Goal: Book appointment/travel/reservation

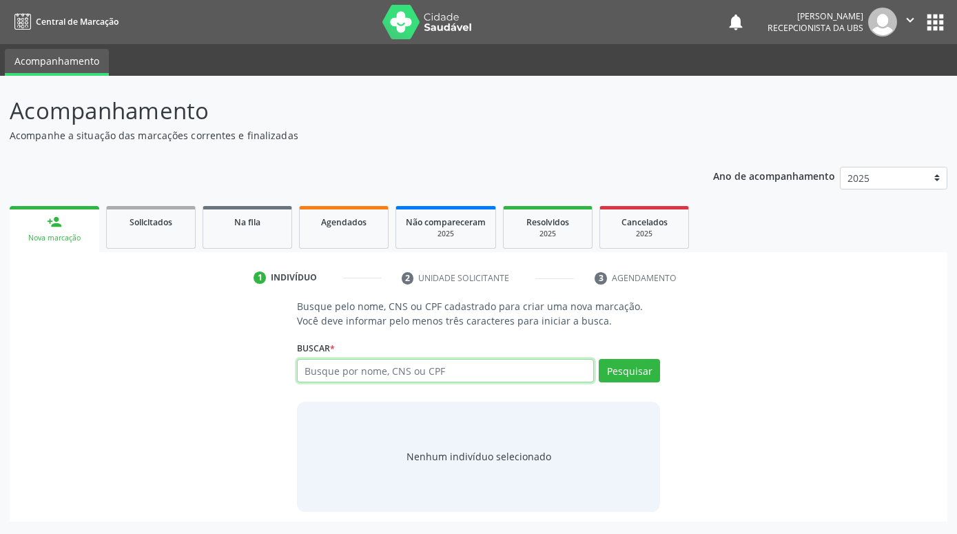
click at [348, 370] on input "text" at bounding box center [445, 370] width 297 height 23
paste input "[PERSON_NAME]"
type input "[PERSON_NAME]"
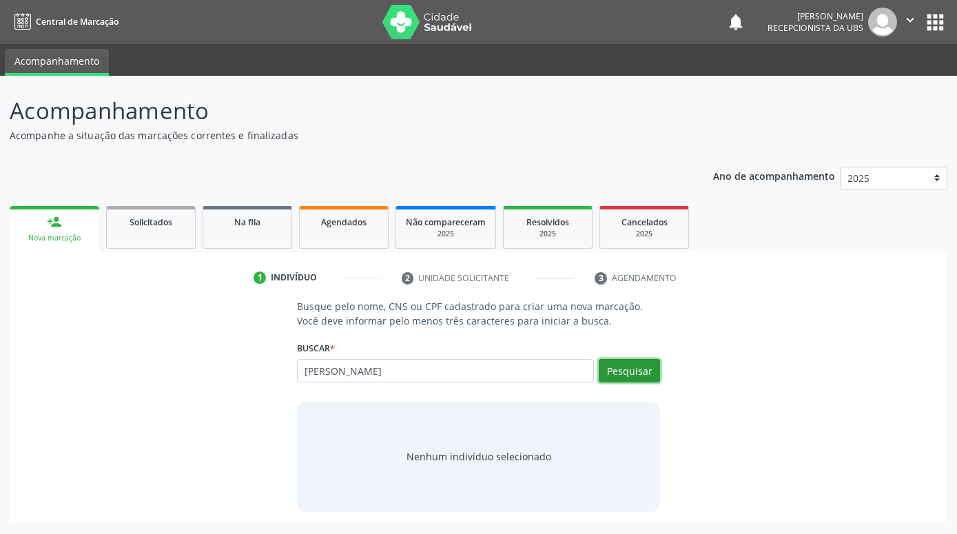
click at [610, 371] on button "Pesquisar" at bounding box center [629, 370] width 61 height 23
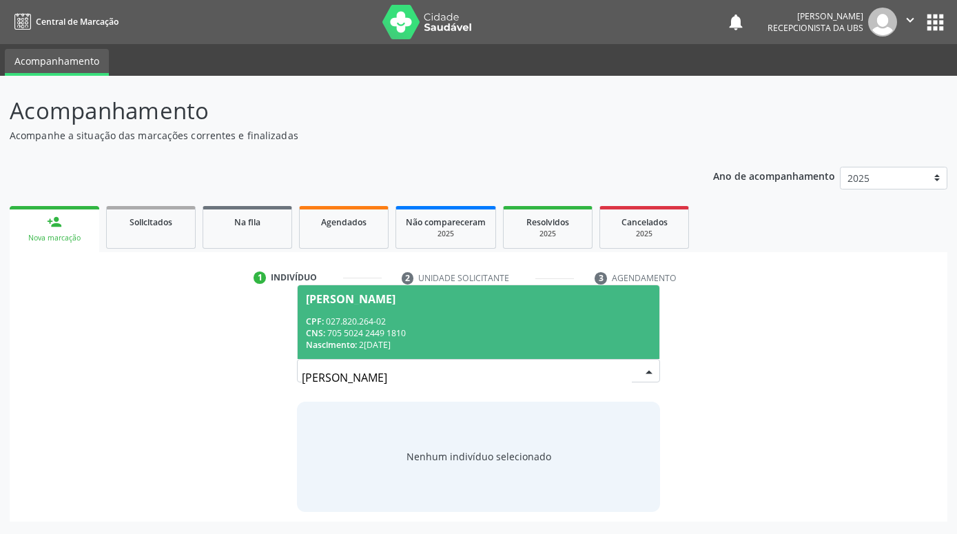
click at [490, 308] on span "[PERSON_NAME] CPF: 027.820.264-02 CNS: 705 5024 2449 1810 Nascimento: 28[DATE]" at bounding box center [479, 322] width 362 height 74
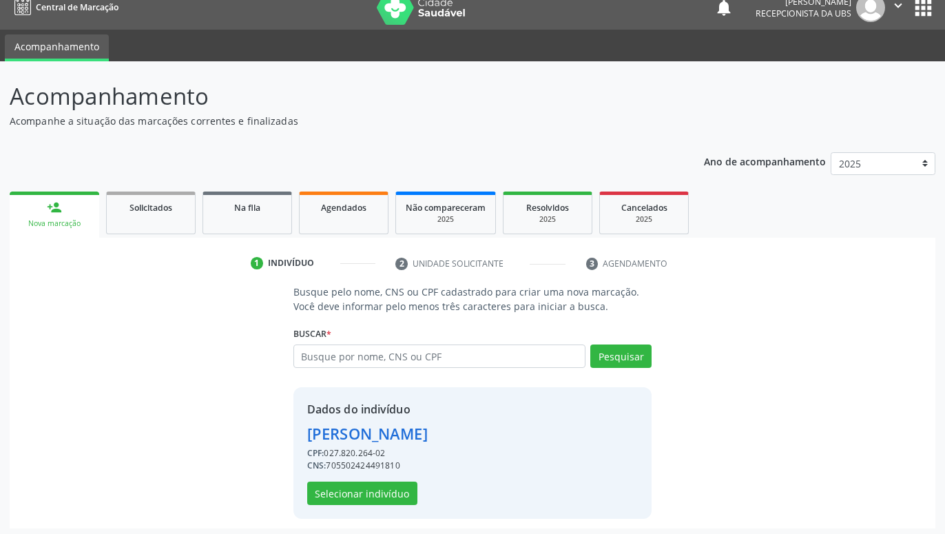
scroll to position [19, 0]
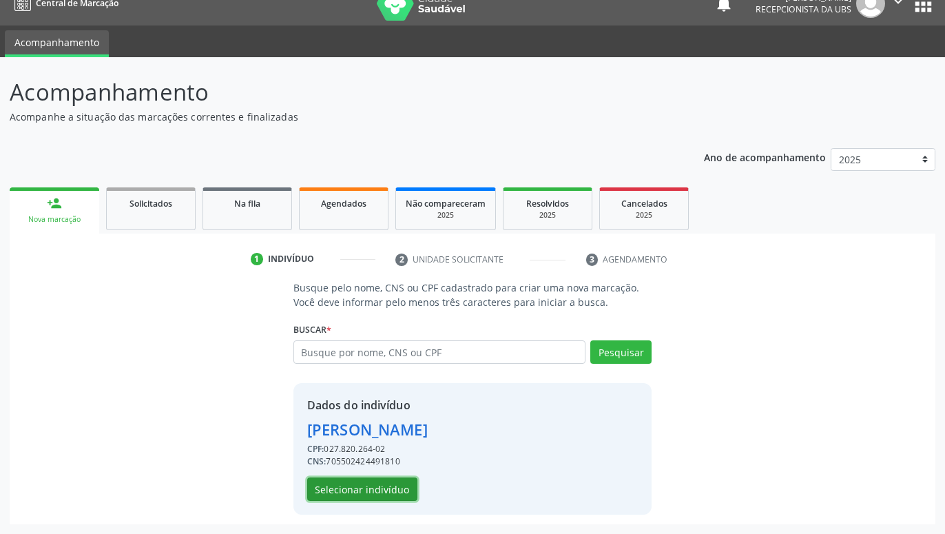
click at [396, 487] on button "Selecionar indivíduo" at bounding box center [362, 488] width 110 height 23
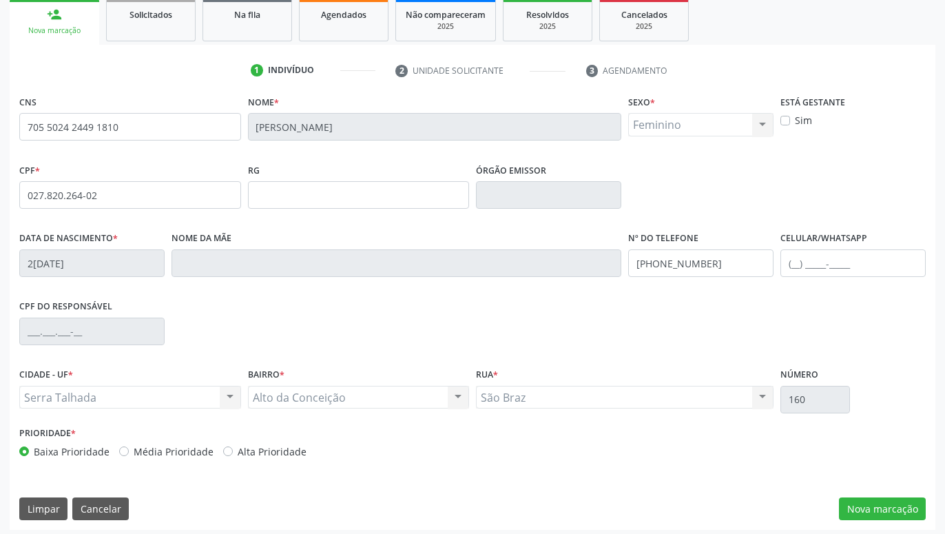
scroll to position [213, 0]
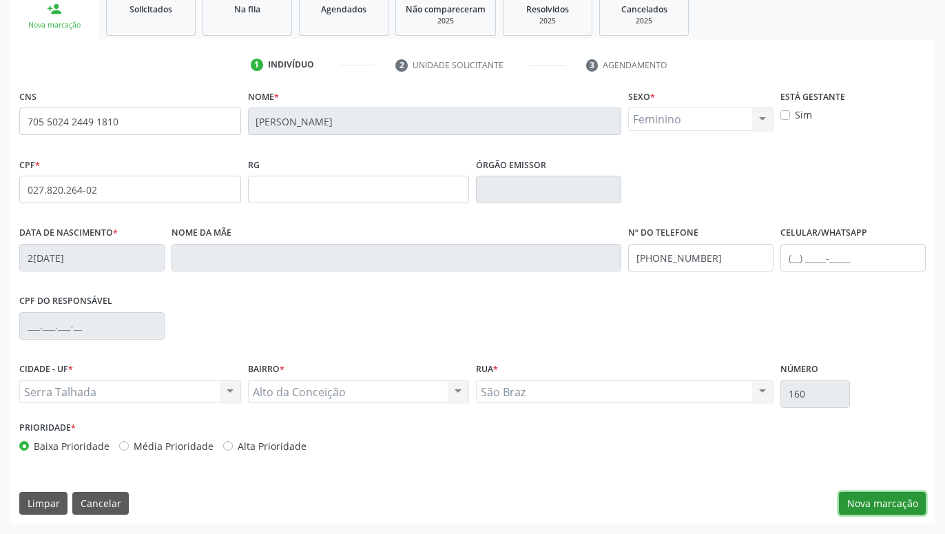
click at [893, 510] on button "Nova marcação" at bounding box center [882, 503] width 87 height 23
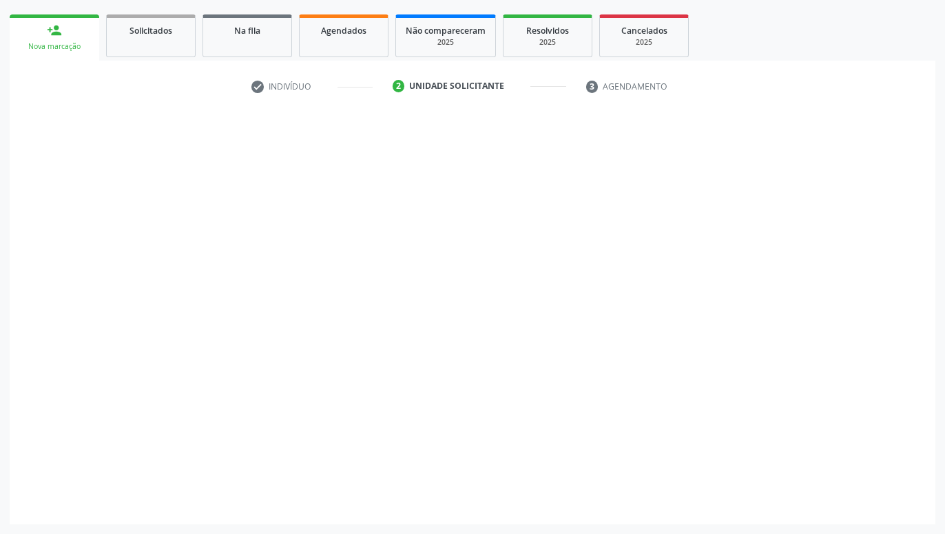
scroll to position [191, 0]
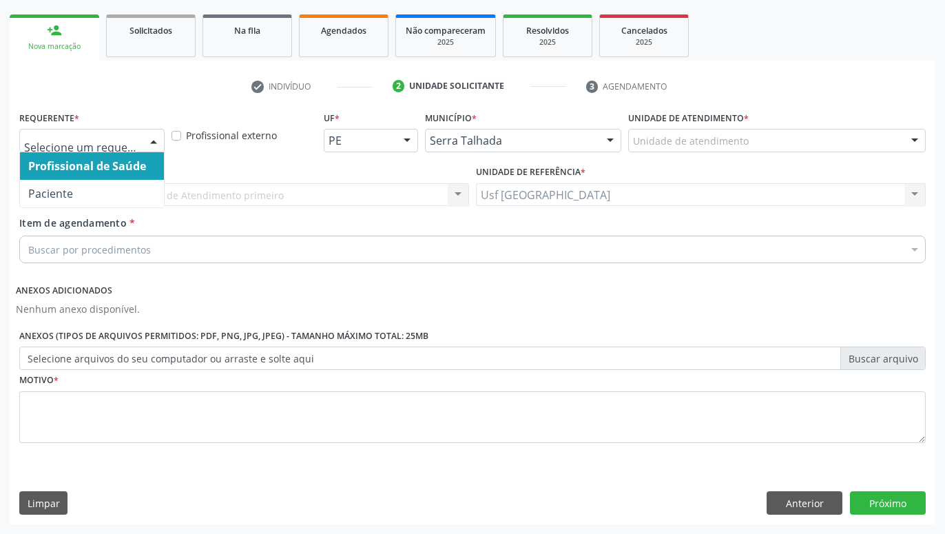
click at [160, 143] on div at bounding box center [153, 140] width 21 height 23
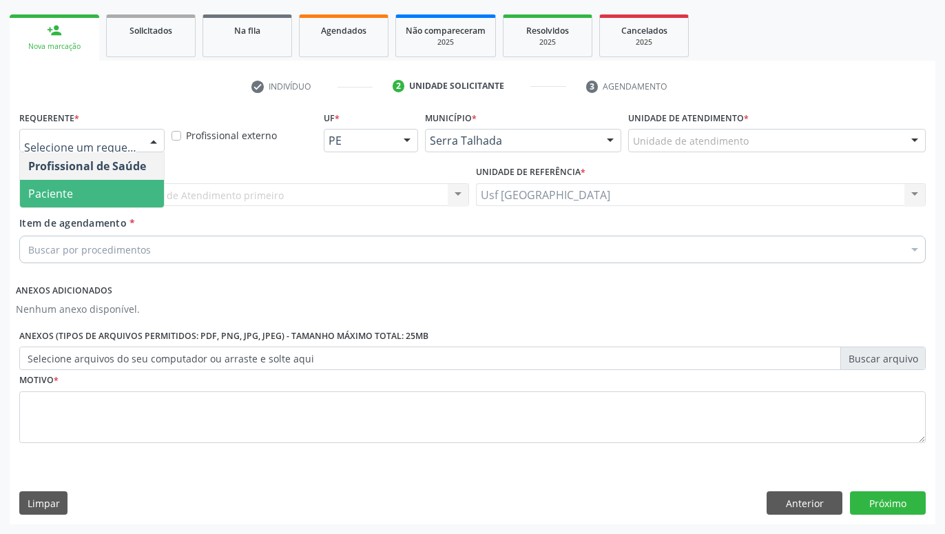
click at [121, 187] on span "Paciente" at bounding box center [92, 194] width 144 height 28
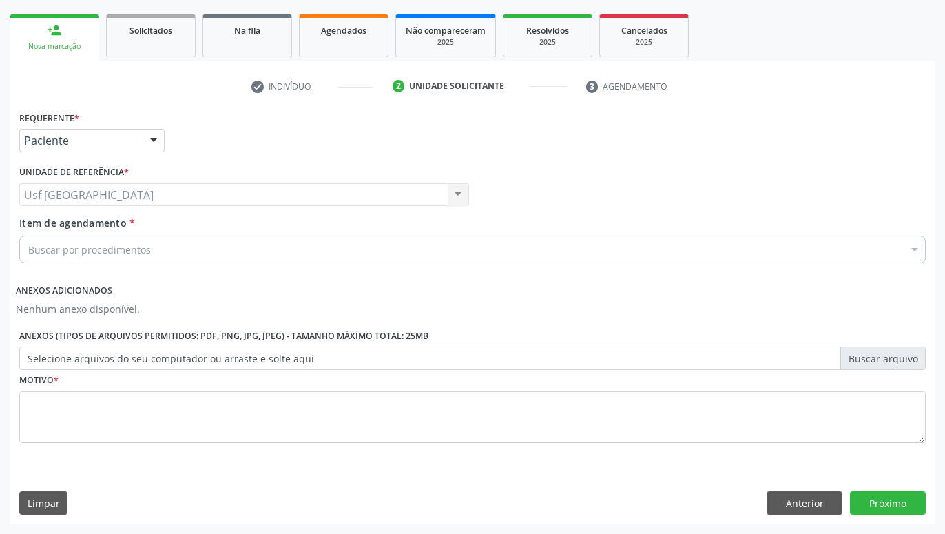
click at [156, 250] on div "Buscar por procedimentos" at bounding box center [472, 250] width 906 height 28
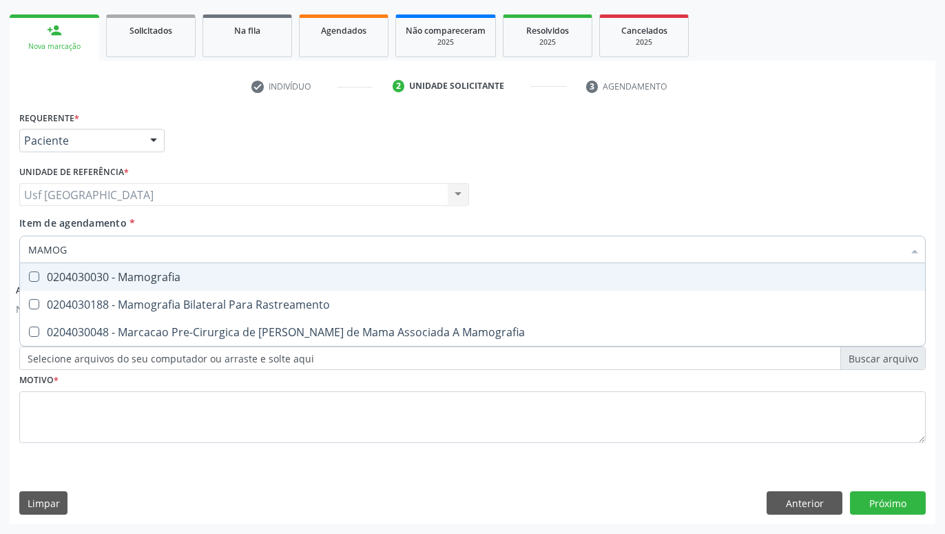
type input "MAMOGR"
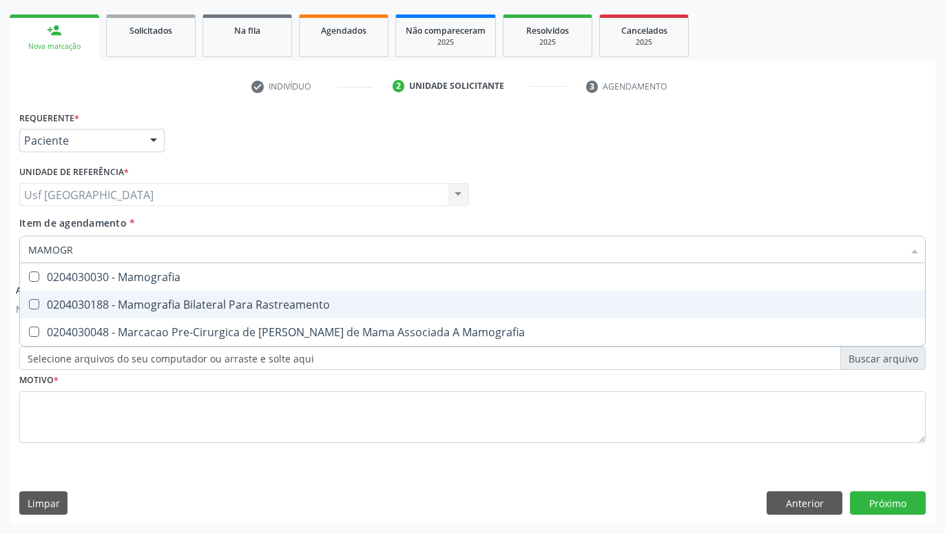
click at [249, 302] on div "0204030188 - Mamografia Bilateral Para Rastreamento" at bounding box center [472, 304] width 888 height 11
checkbox Rastreamento "true"
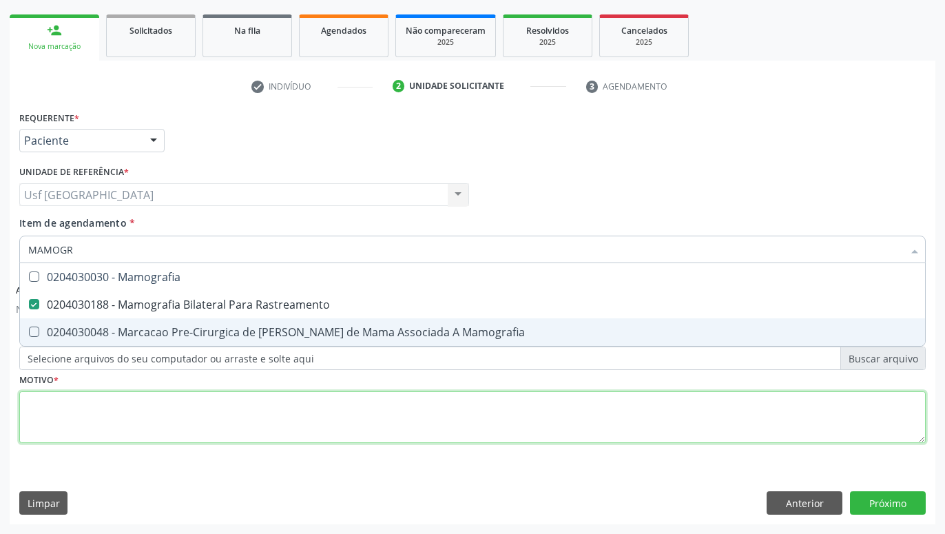
click at [294, 421] on textarea at bounding box center [472, 417] width 906 height 52
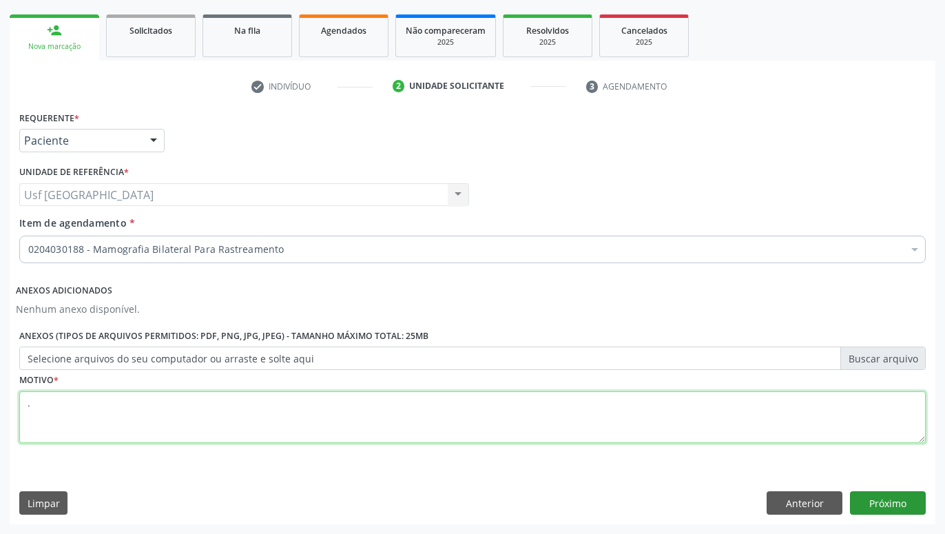
type textarea "."
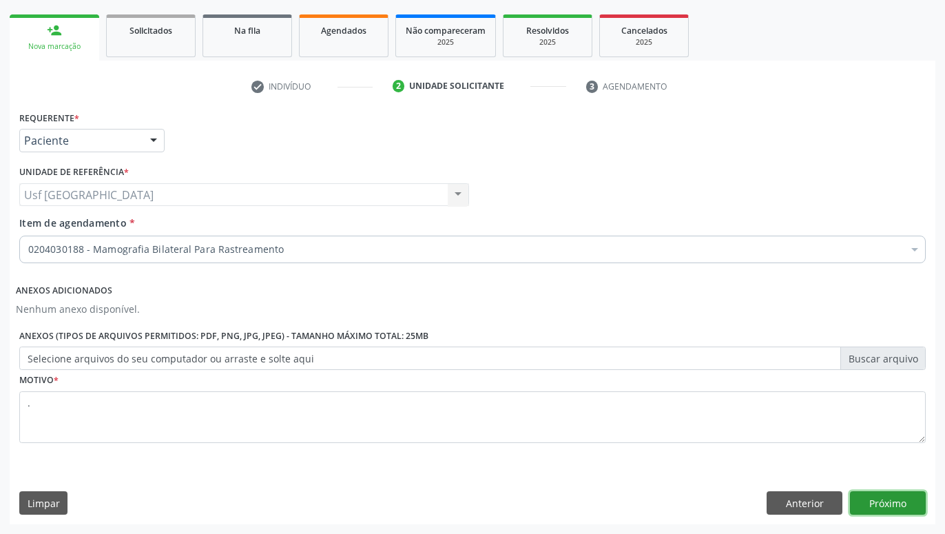
click at [893, 512] on button "Próximo" at bounding box center [888, 502] width 76 height 23
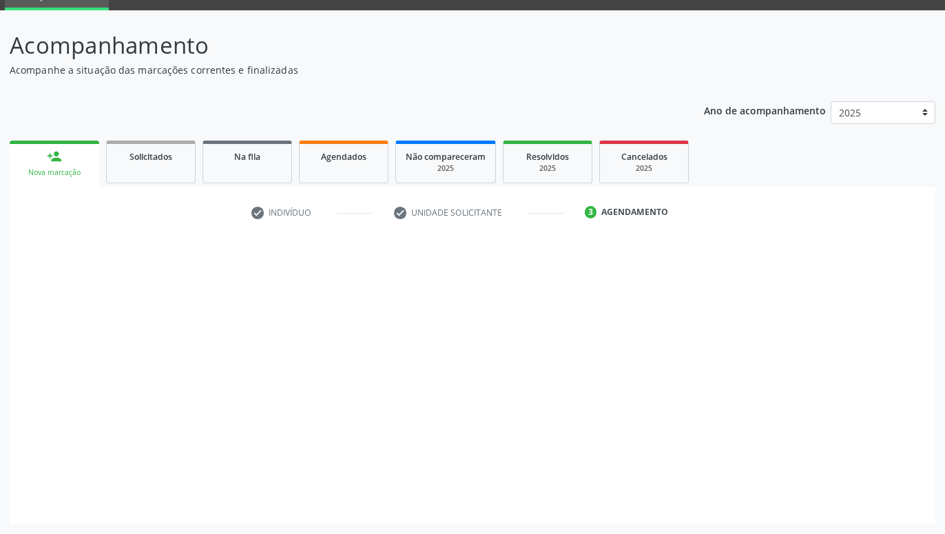
scroll to position [65, 0]
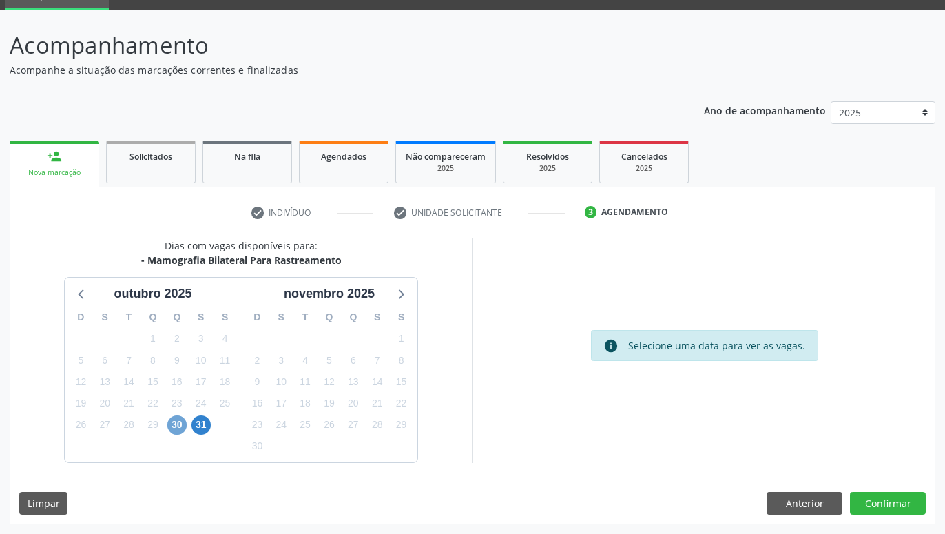
click at [176, 422] on span "30" at bounding box center [176, 424] width 19 height 19
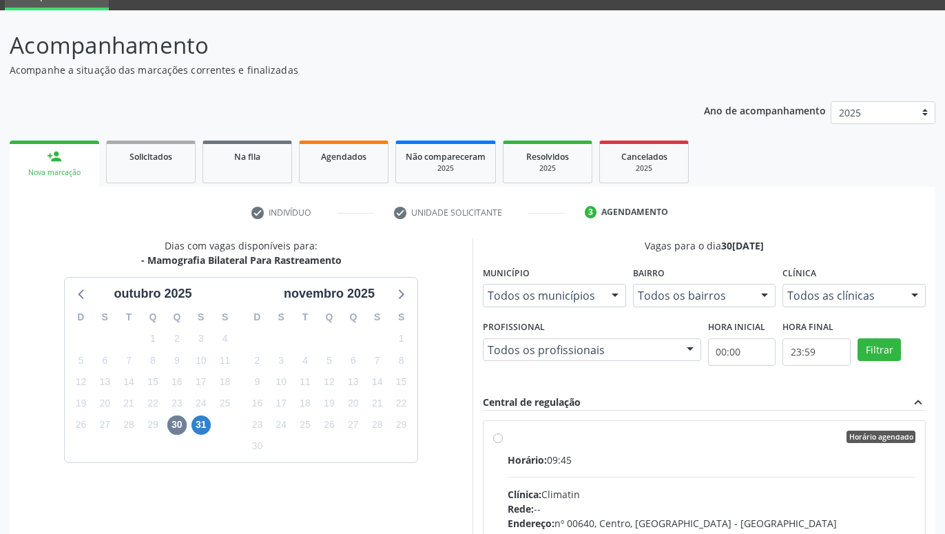
click at [499, 431] on div "Horário agendado Horário: 09:45 Clínica: Climatin Rede: -- Endereço: nº 00640, …" at bounding box center [704, 535] width 422 height 211
radio input "true"
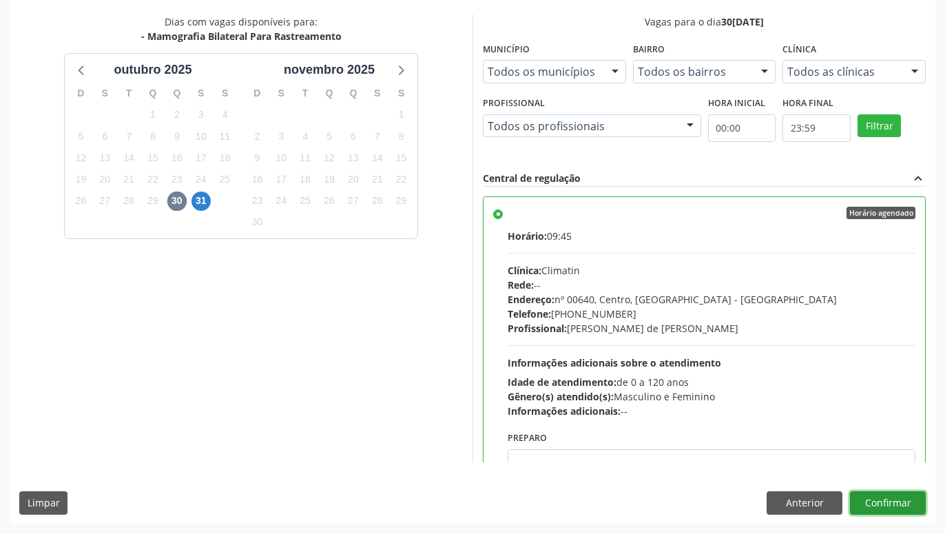
click at [866, 499] on button "Confirmar" at bounding box center [888, 502] width 76 height 23
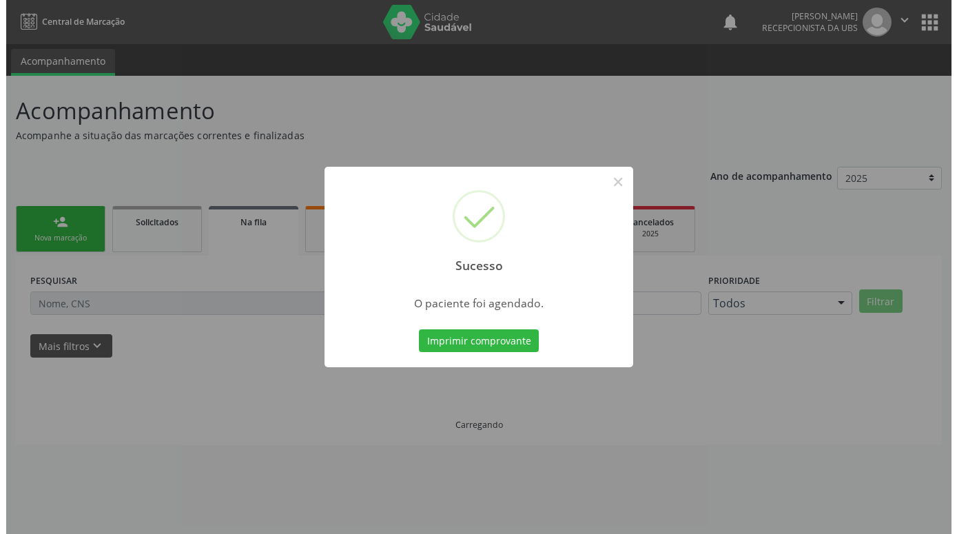
scroll to position [0, 0]
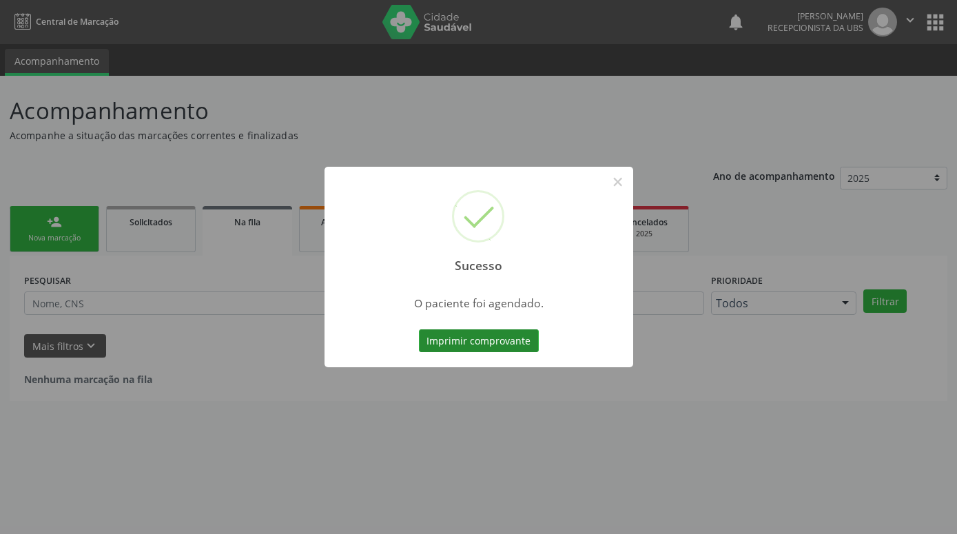
click at [497, 337] on button "Imprimir comprovante" at bounding box center [479, 340] width 120 height 23
